Goal: Contribute content

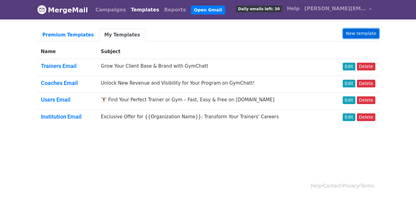
click at [360, 31] on link "New template" at bounding box center [361, 34] width 36 height 10
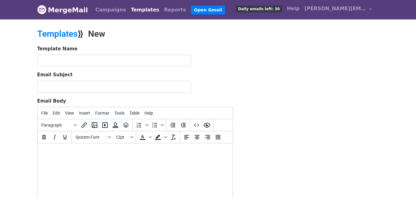
click at [90, 160] on html at bounding box center [134, 151] width 195 height 17
paste body
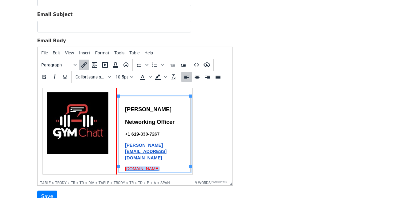
scroll to position [62, 0]
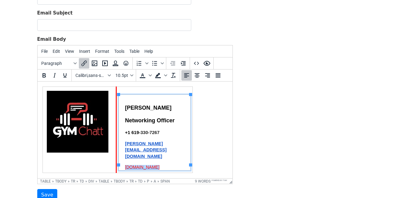
click at [40, 87] on html "Yohannes Abebaw Networking Officer +1 619 -330-7267 yohannes@gymchatt.com gymch…" at bounding box center [134, 129] width 195 height 96
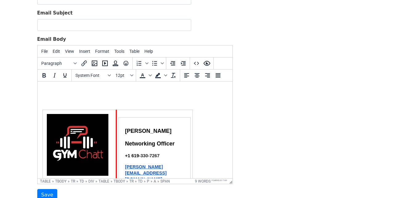
scroll to position [13, 0]
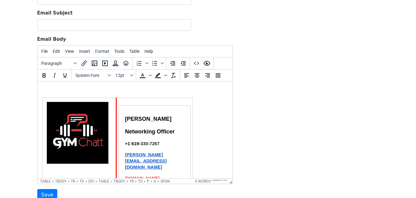
click at [43, 86] on p at bounding box center [134, 88] width 185 height 7
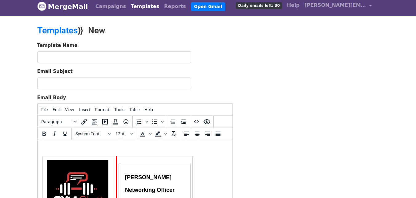
scroll to position [0, 0]
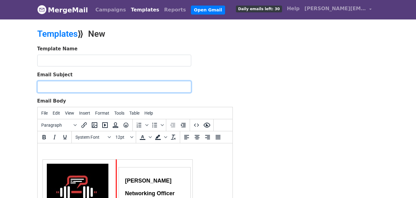
click at [56, 84] on input "Email Subject" at bounding box center [114, 87] width 154 height 12
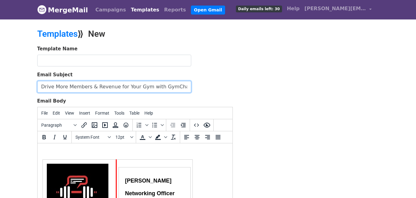
type input "Drive More Members & Revenue for Your Gym with GymChatt"
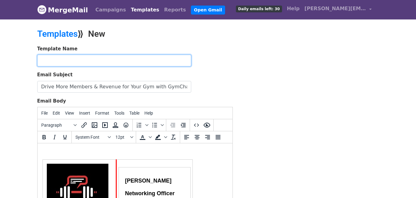
click at [58, 58] on input "text" at bounding box center [114, 61] width 154 height 12
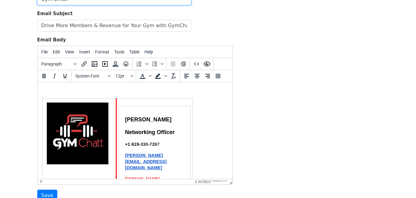
scroll to position [62, 0]
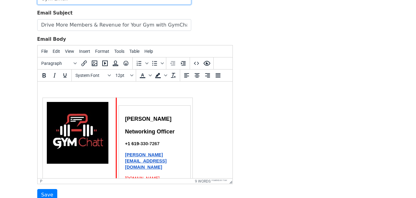
type input "Gym Email"
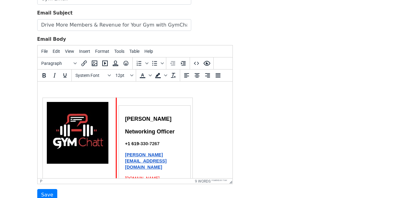
click at [50, 87] on p at bounding box center [134, 88] width 185 height 7
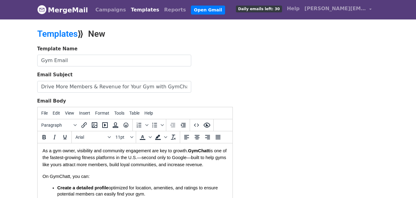
scroll to position [168, 0]
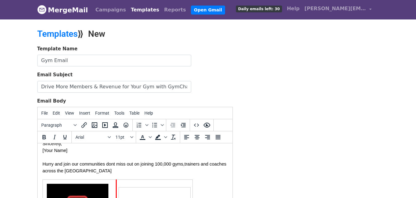
drag, startPoint x: 69, startPoint y: 157, endPoint x: 43, endPoint y: 160, distance: 26.3
click at [43, 160] on p "Sincerely, [Your Name] Hurry and join our communities dont miss out on joining …" at bounding box center [134, 157] width 185 height 34
drag, startPoint x: 87, startPoint y: 160, endPoint x: 36, endPoint y: 159, distance: 50.9
click at [37, 159] on html "As a gym owner, visibility and community engagement are key to growth. GymChatt…" at bounding box center [134, 122] width 195 height 295
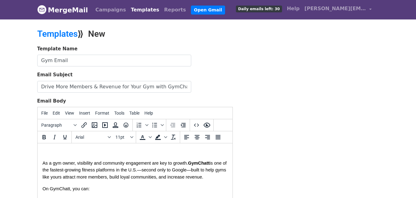
scroll to position [0, 0]
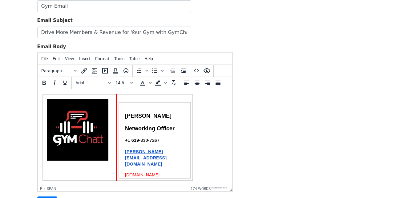
scroll to position [114, 0]
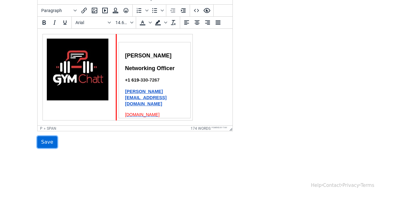
click at [48, 144] on input "Save" at bounding box center [47, 142] width 20 height 12
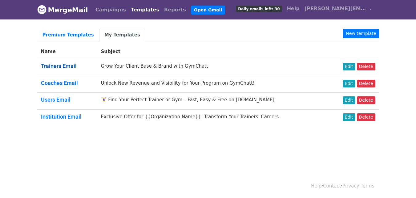
click at [63, 63] on link "Trainers Email" at bounding box center [59, 66] width 36 height 6
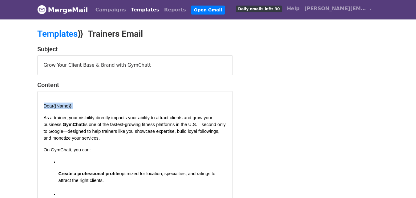
drag, startPoint x: 76, startPoint y: 106, endPoint x: 37, endPoint y: 105, distance: 38.8
copy span "Dear {{Name}} ,"
